Goal: Transaction & Acquisition: Purchase product/service

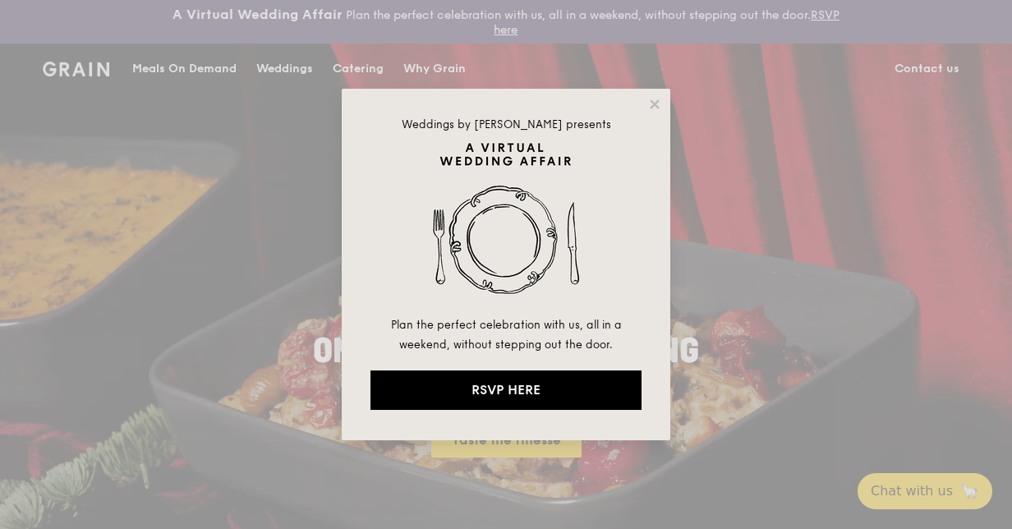
click at [657, 103] on icon at bounding box center [654, 104] width 15 height 15
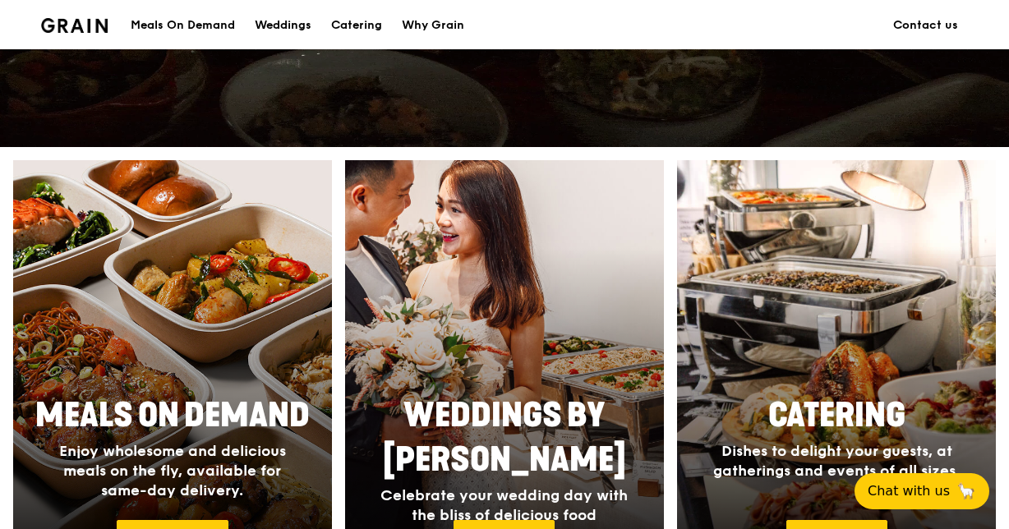
scroll to position [657, 0]
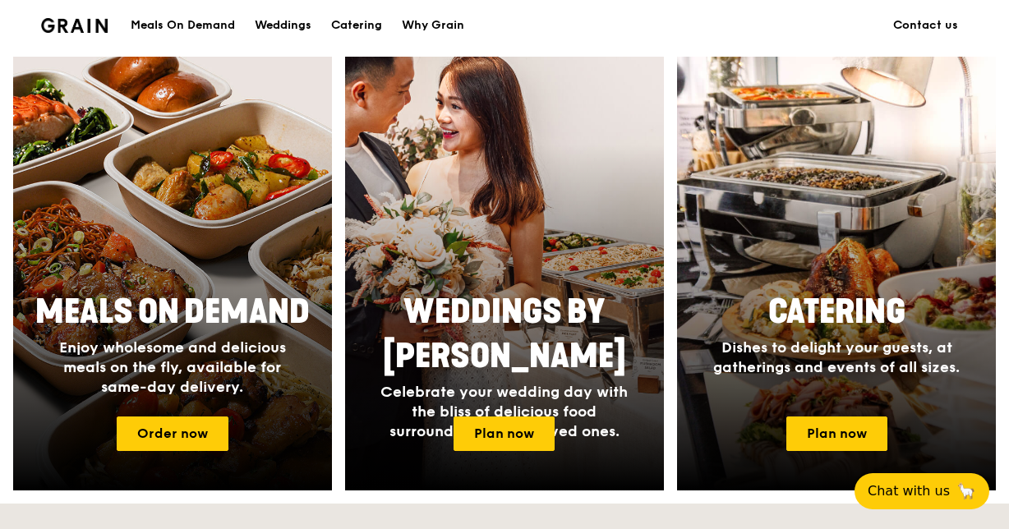
click at [838, 435] on link "Plan now" at bounding box center [836, 433] width 101 height 34
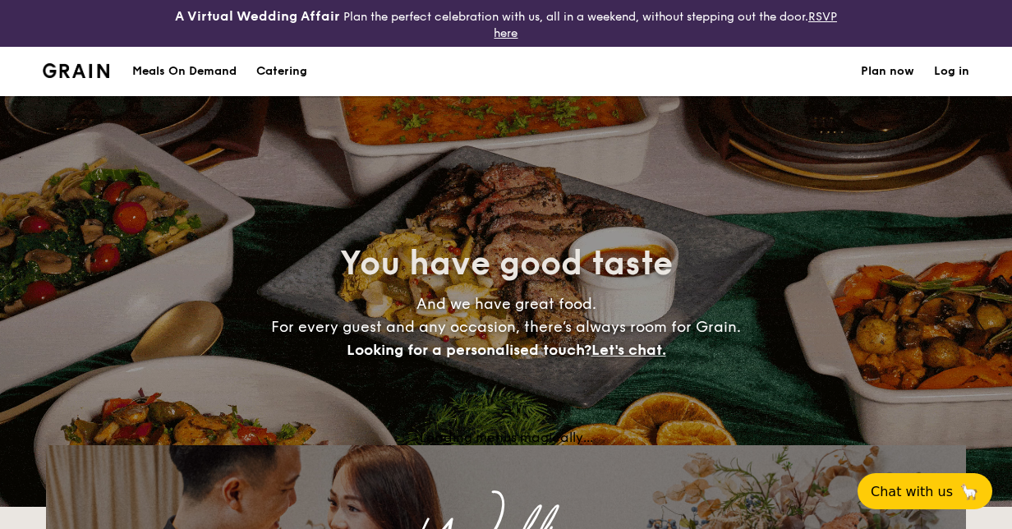
select select
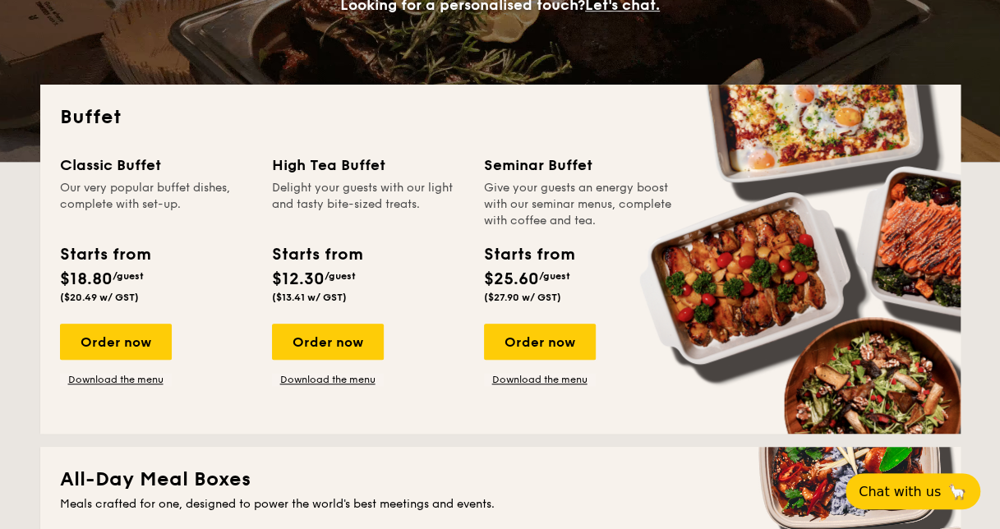
scroll to position [348, 0]
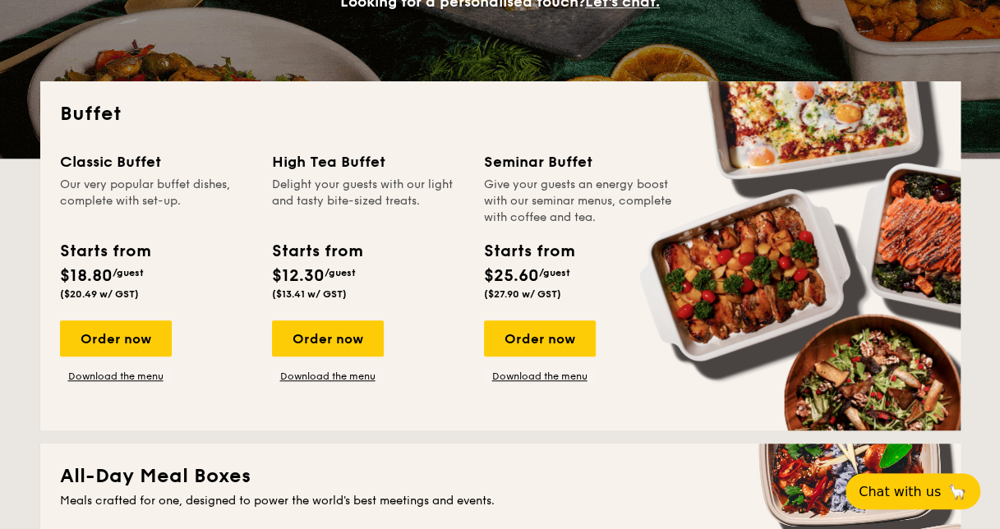
click at [137, 343] on div "Order now" at bounding box center [116, 338] width 112 height 36
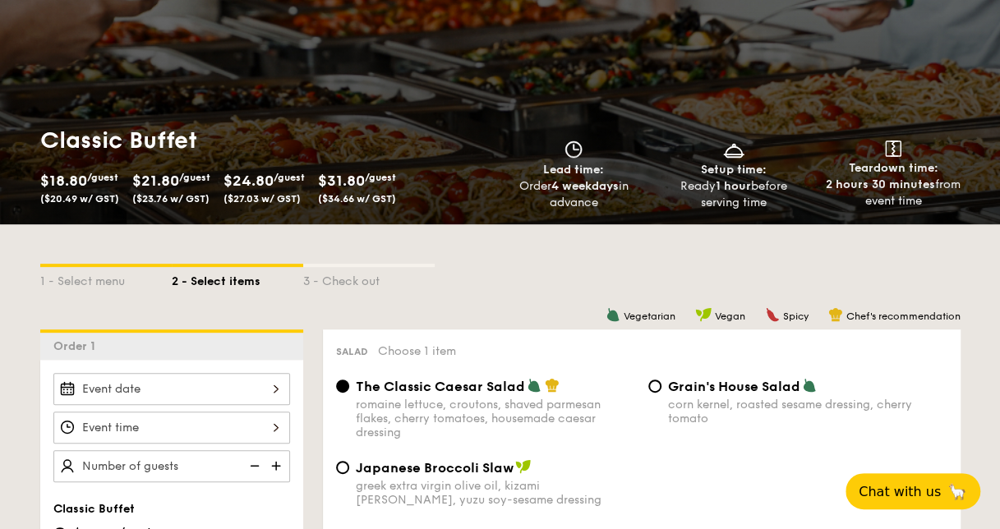
scroll to position [246, 0]
